Goal: Check status

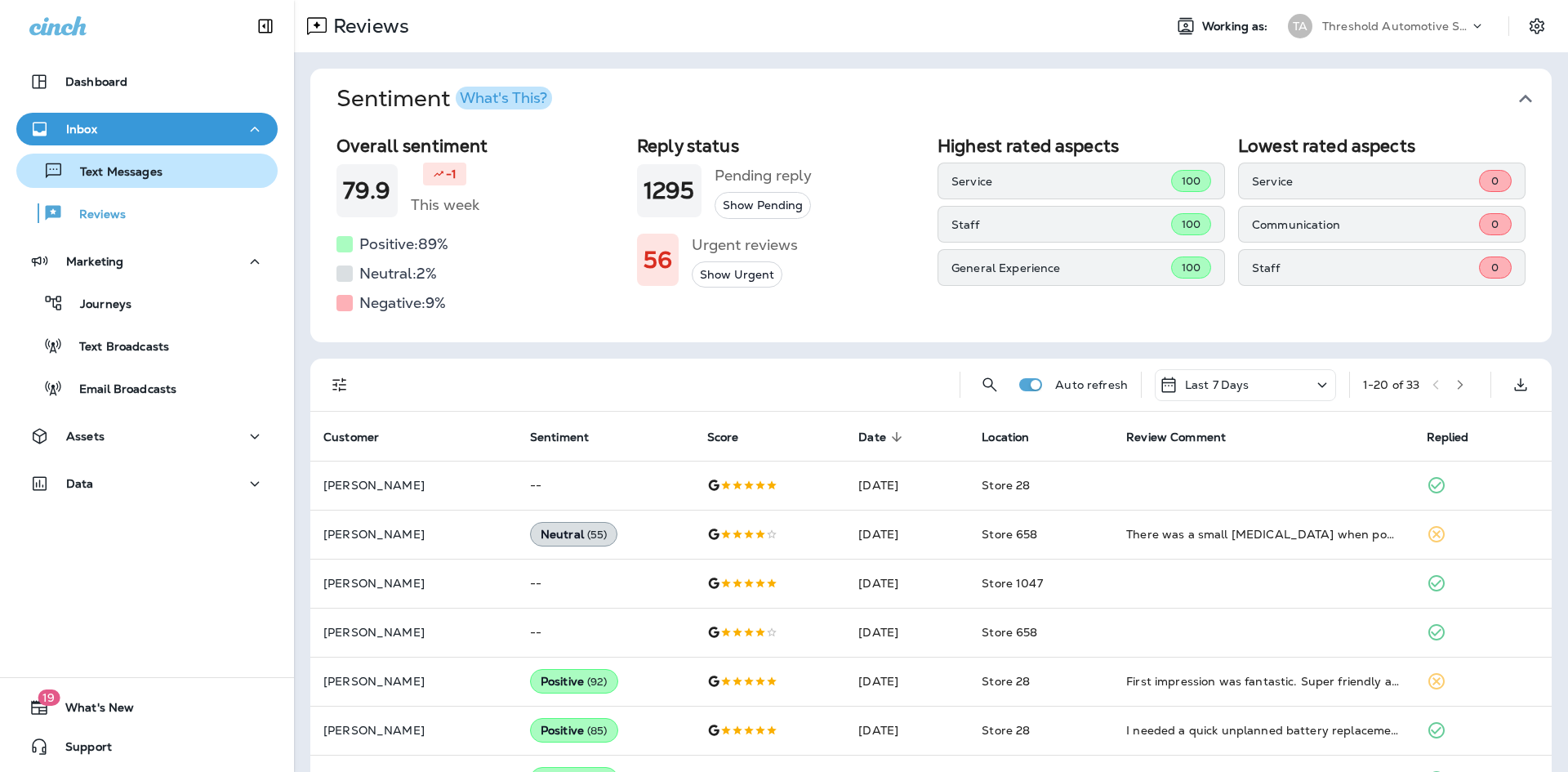
click at [164, 177] on div "Text Messages" at bounding box center [147, 171] width 249 height 25
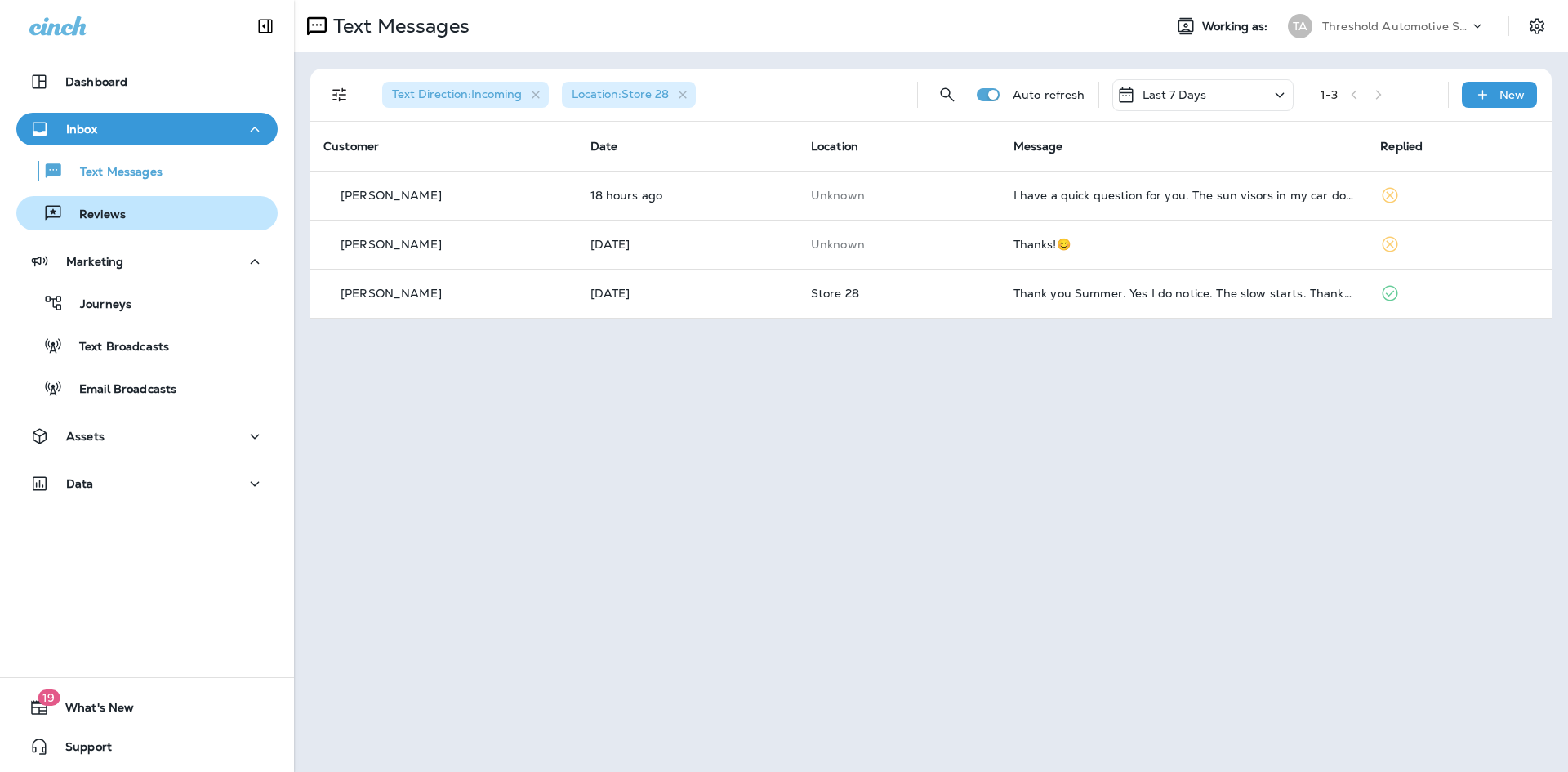
click at [133, 221] on div "Reviews" at bounding box center [147, 213] width 249 height 25
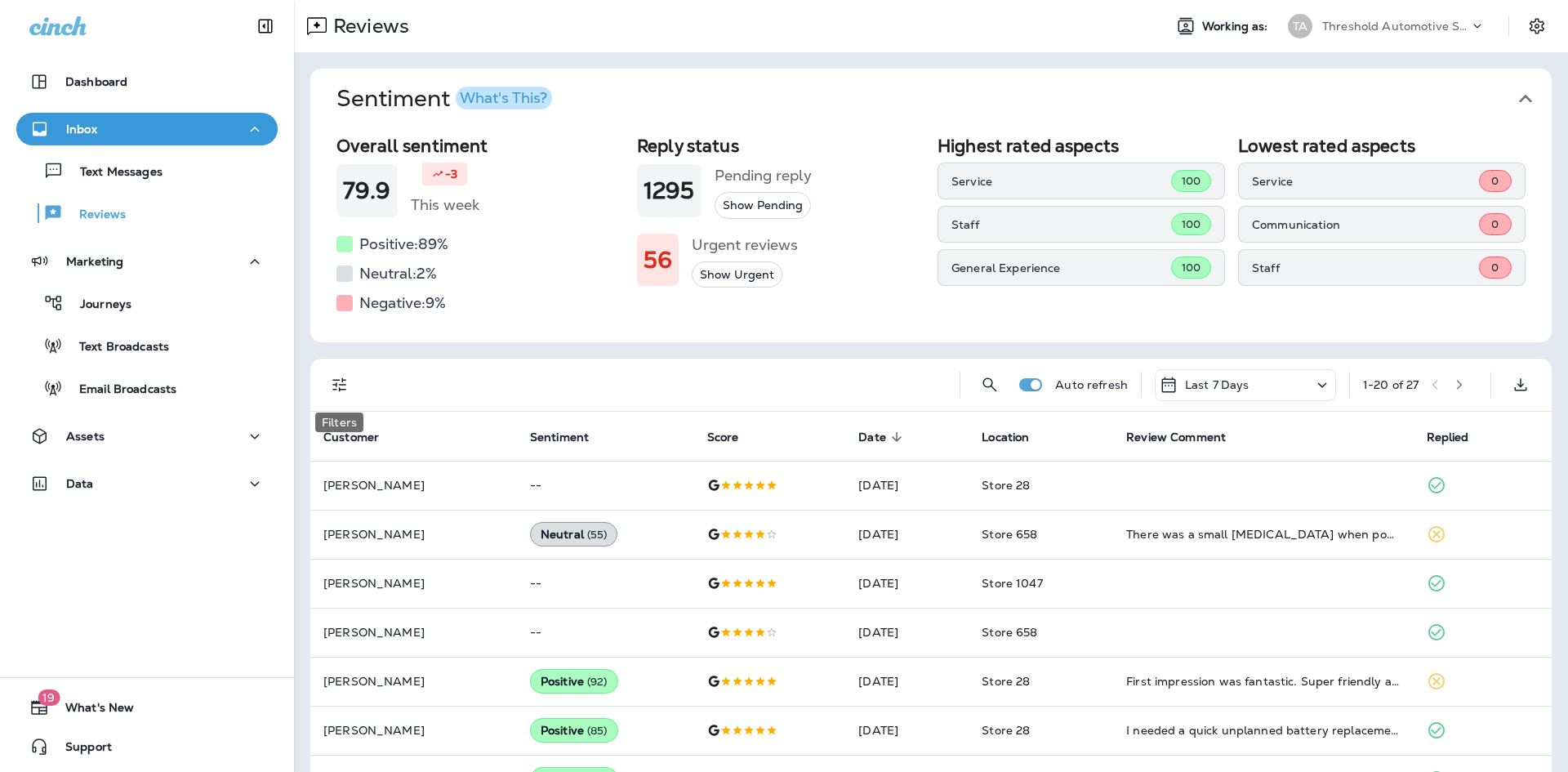
click at [339, 386] on icon "Filters" at bounding box center [340, 384] width 19 height 19
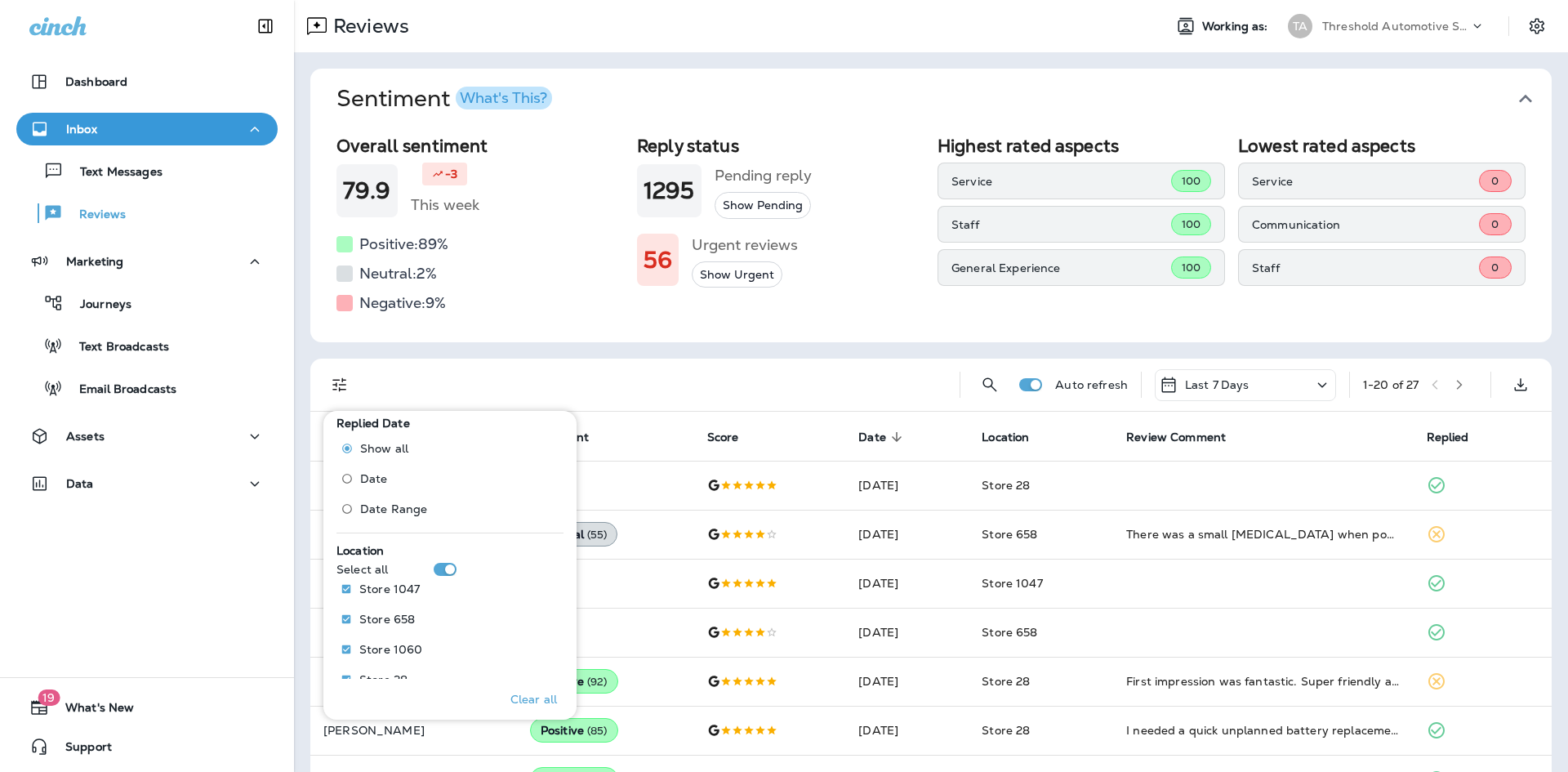
scroll to position [719, 0]
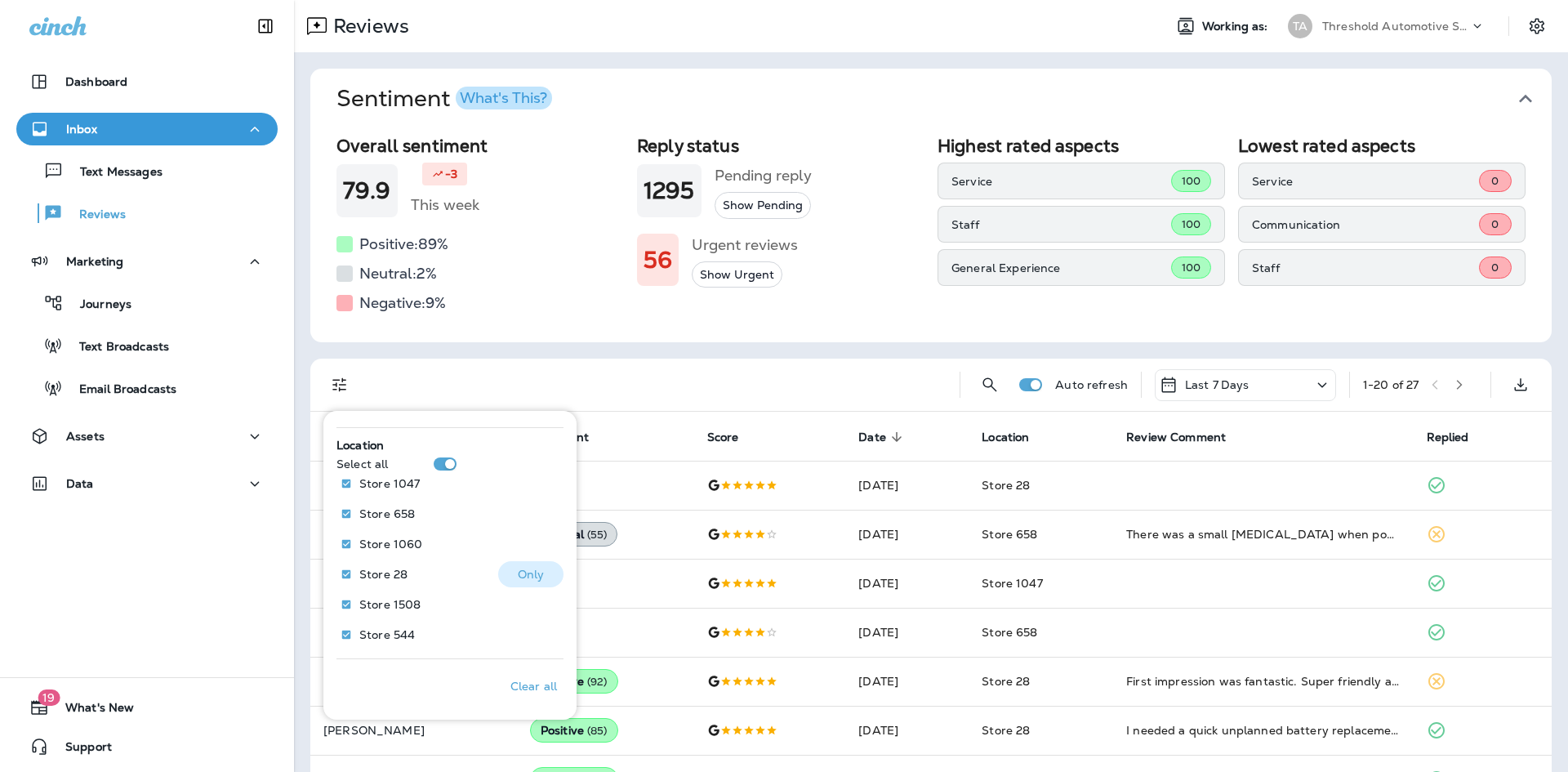
click at [519, 573] on p "Only" at bounding box center [531, 573] width 27 height 13
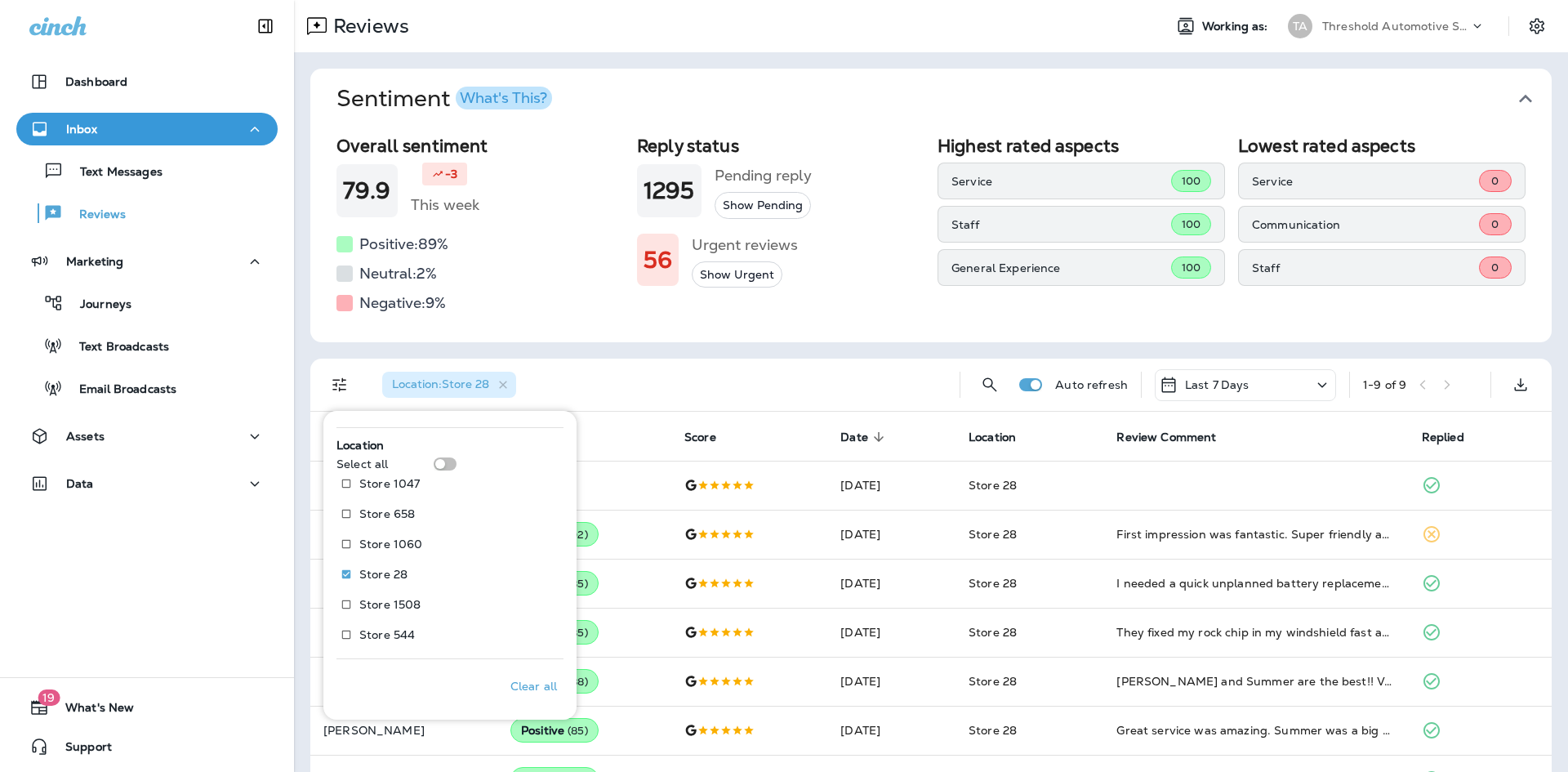
click at [759, 339] on div "Overall sentiment 79.9 -3 This week Positive: 89 % Neutral: 2 % Negative: 9 % R…" at bounding box center [931, 235] width 1241 height 213
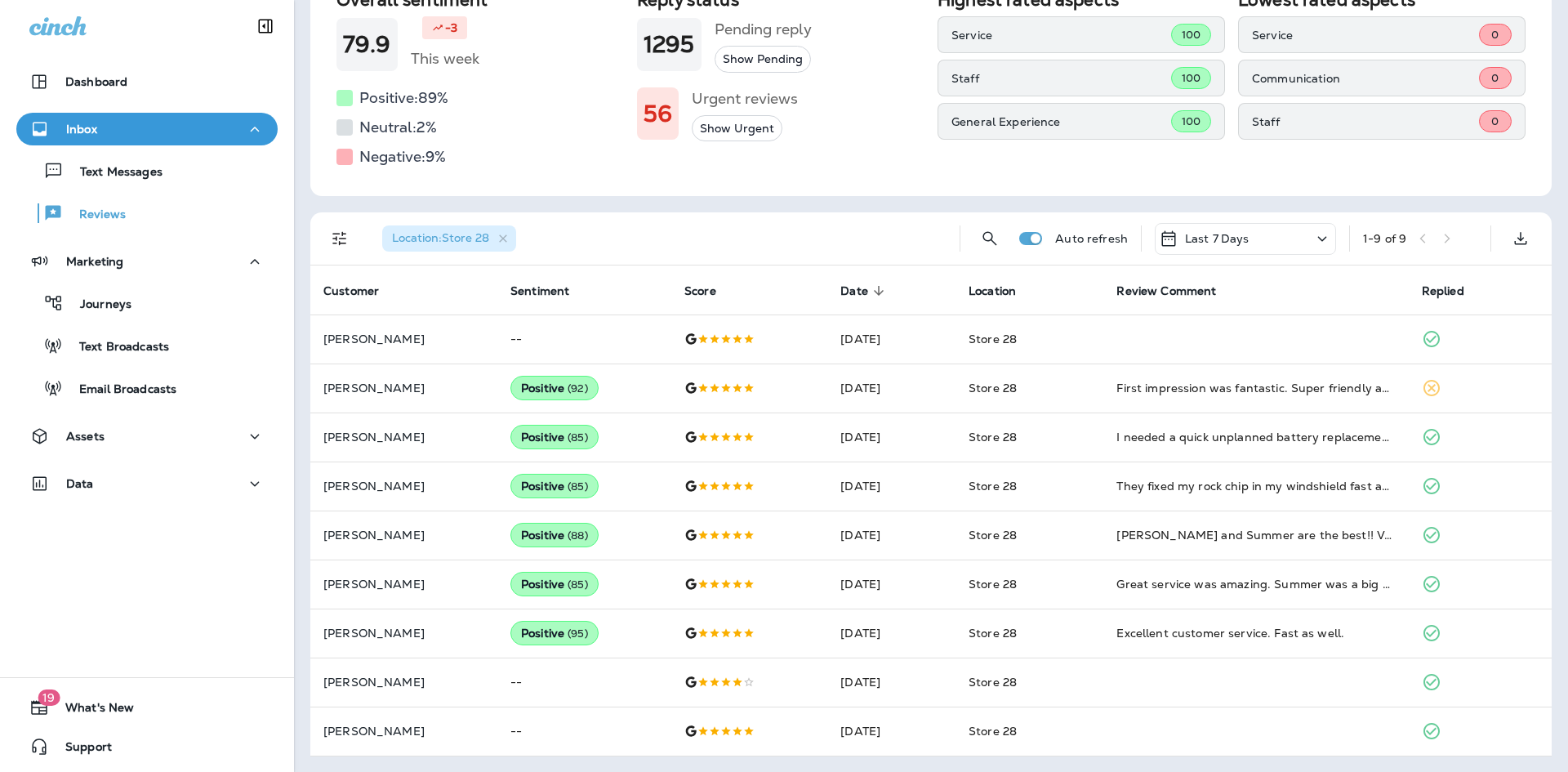
scroll to position [145, 0]
